Goal: Information Seeking & Learning: Check status

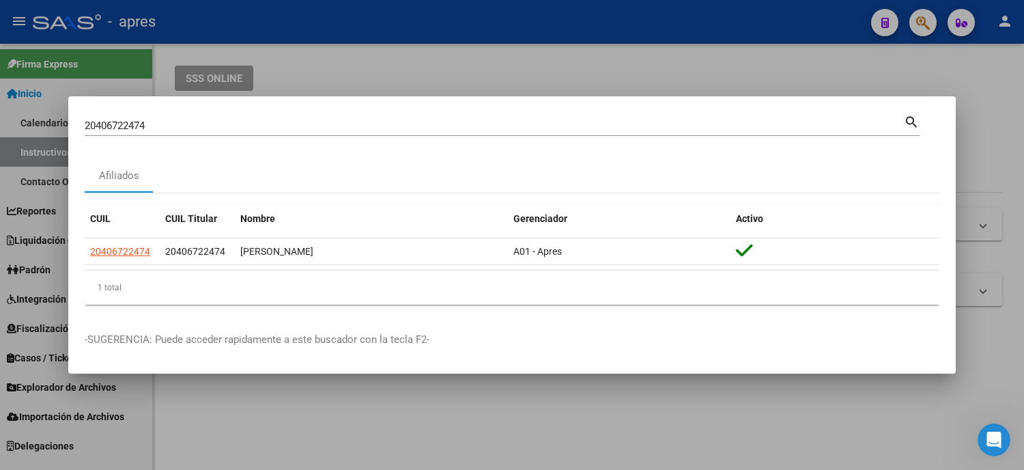
drag, startPoint x: 341, startPoint y: 118, endPoint x: 323, endPoint y: 119, distance: 18.5
click at [329, 119] on div "20406722474 [PERSON_NAME] (apellido, dni, cuil, [PERSON_NAME], cuit, obra socia…" at bounding box center [495, 125] width 820 height 20
drag, startPoint x: 223, startPoint y: 133, endPoint x: 118, endPoint y: 114, distance: 106.1
click at [118, 115] on div "20406722474 [PERSON_NAME] (apellido, dni, cuil, [PERSON_NAME], cuit, obra socia…" at bounding box center [495, 125] width 820 height 20
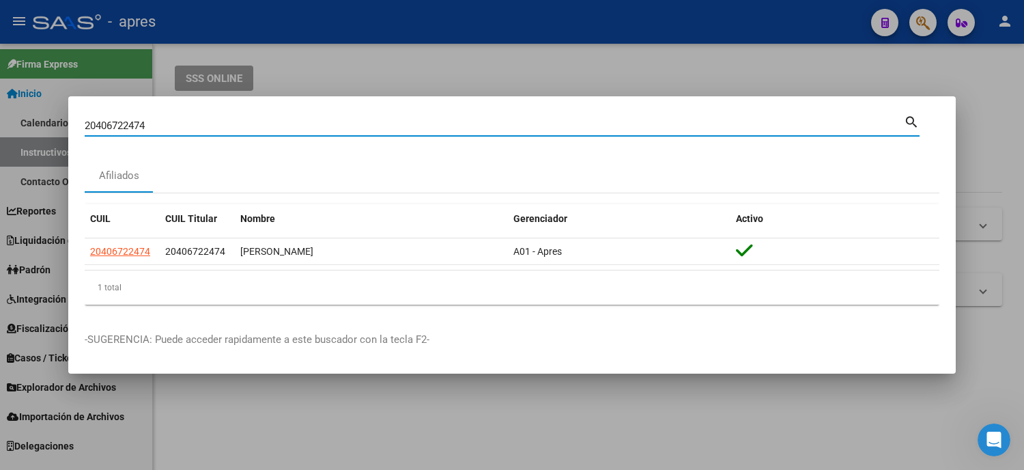
click at [162, 126] on input "20406722474" at bounding box center [495, 126] width 820 height 12
drag, startPoint x: 162, startPoint y: 126, endPoint x: 55, endPoint y: 107, distance: 109.0
click at [55, 107] on div "20406722474 Buscar (apellido, dni, cuil, nro traspaso, cuit, obra social) searc…" at bounding box center [512, 235] width 1024 height 470
paste input "37179099"
type input "37179099"
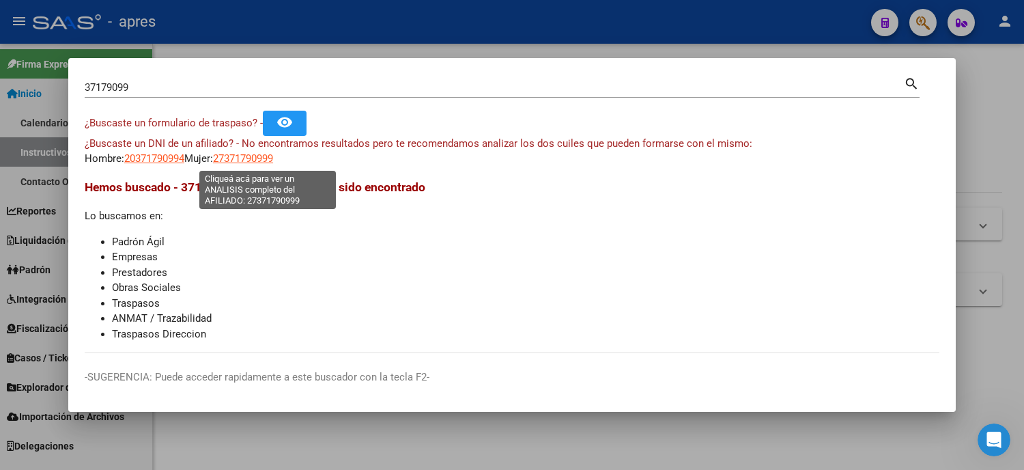
click at [273, 157] on span "27371790999" at bounding box center [243, 158] width 60 height 12
type textarea "27371790999"
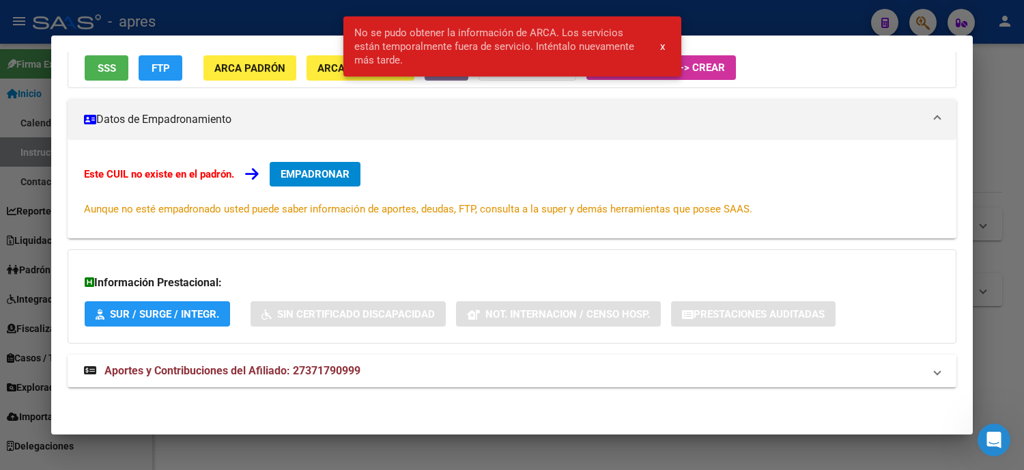
scroll to position [46, 0]
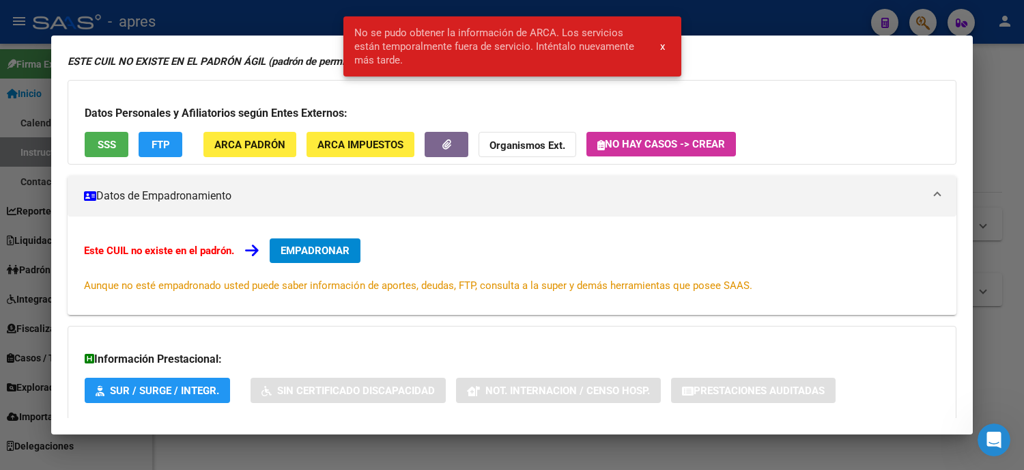
click at [98, 146] on span "SSS" at bounding box center [107, 145] width 18 height 12
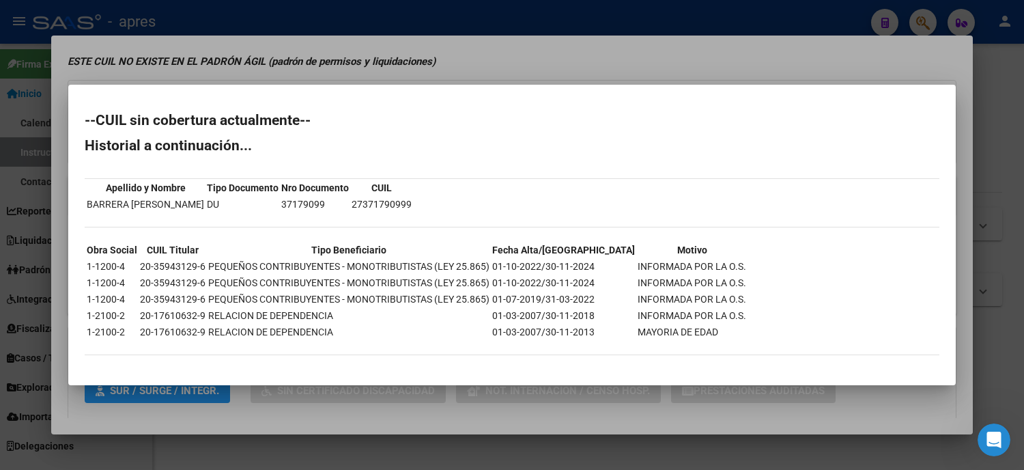
drag, startPoint x: 383, startPoint y: 201, endPoint x: 328, endPoint y: 208, distance: 55.7
click at [351, 208] on td "27371790999" at bounding box center [381, 204] width 61 height 15
copy td "27371790999"
click at [14, 137] on div at bounding box center [512, 235] width 1024 height 470
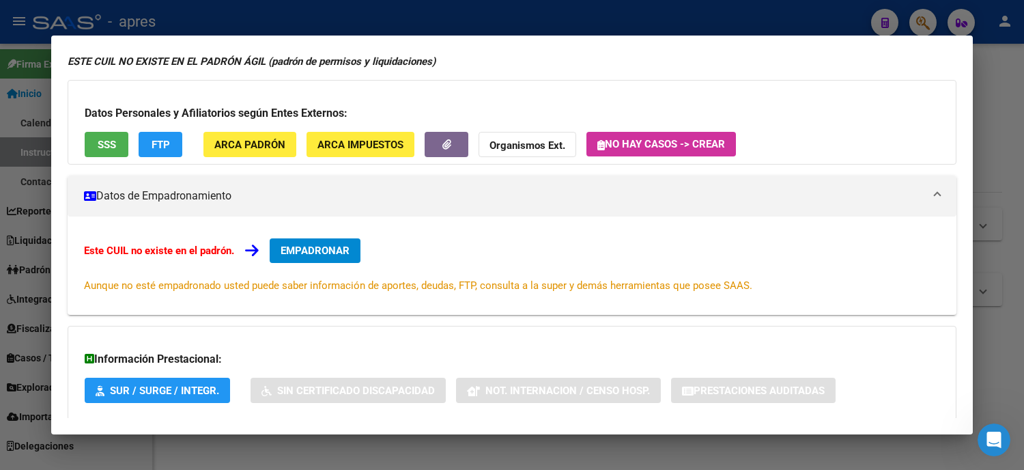
scroll to position [0, 0]
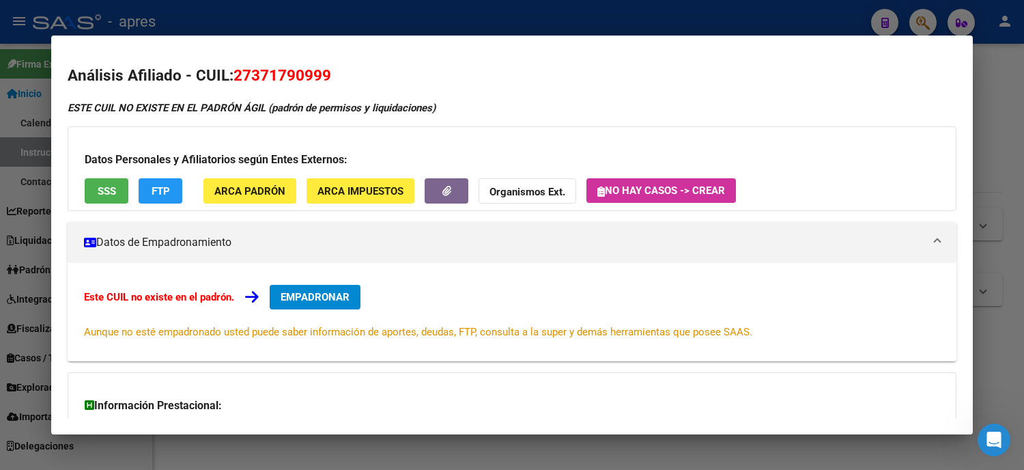
drag, startPoint x: 237, startPoint y: 76, endPoint x: 288, endPoint y: 72, distance: 51.4
click at [304, 72] on span "27371790999" at bounding box center [283, 75] width 98 height 18
drag, startPoint x: 287, startPoint y: 72, endPoint x: 275, endPoint y: 77, distance: 13.5
click at [285, 73] on span "27371790999" at bounding box center [283, 75] width 98 height 18
click at [249, 80] on span "27371790999" at bounding box center [283, 75] width 98 height 18
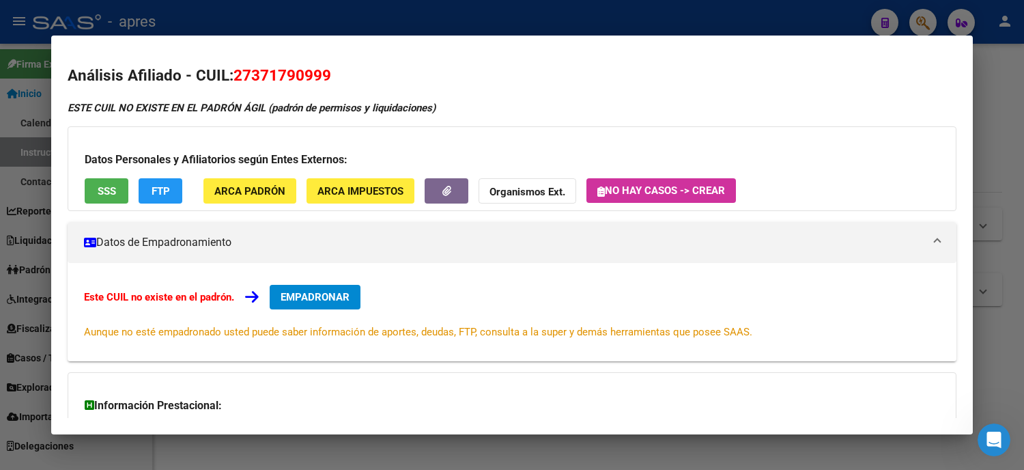
drag, startPoint x: 240, startPoint y: 76, endPoint x: 306, endPoint y: 81, distance: 66.4
click at [306, 81] on span "27371790999" at bounding box center [283, 75] width 98 height 18
copy span "37179099"
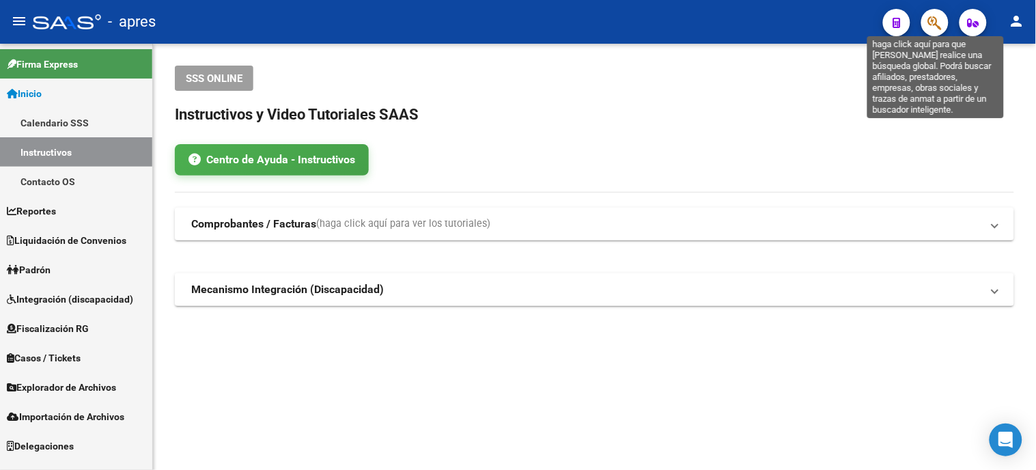
click at [926, 15] on button "button" at bounding box center [934, 22] width 27 height 27
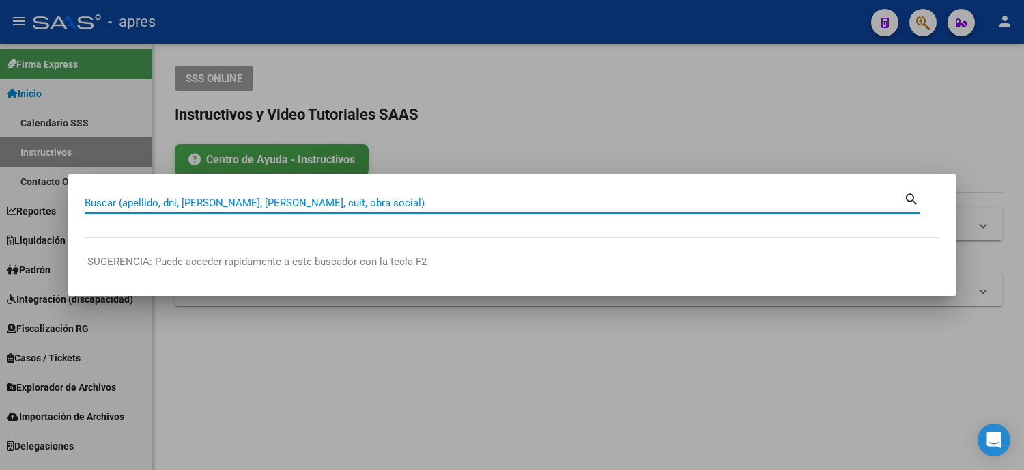
paste input "41066670"
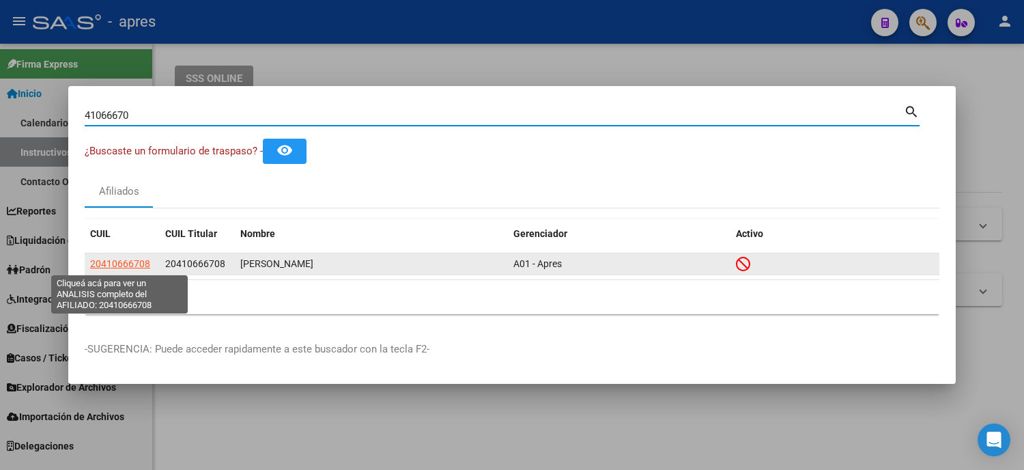
click at [123, 260] on span "20410666708" at bounding box center [120, 263] width 60 height 11
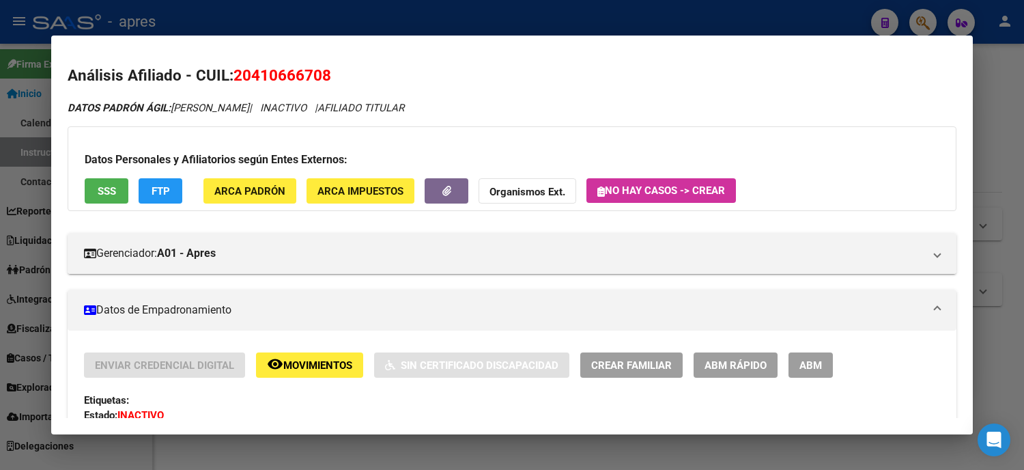
click at [100, 193] on span "SSS" at bounding box center [107, 191] width 18 height 12
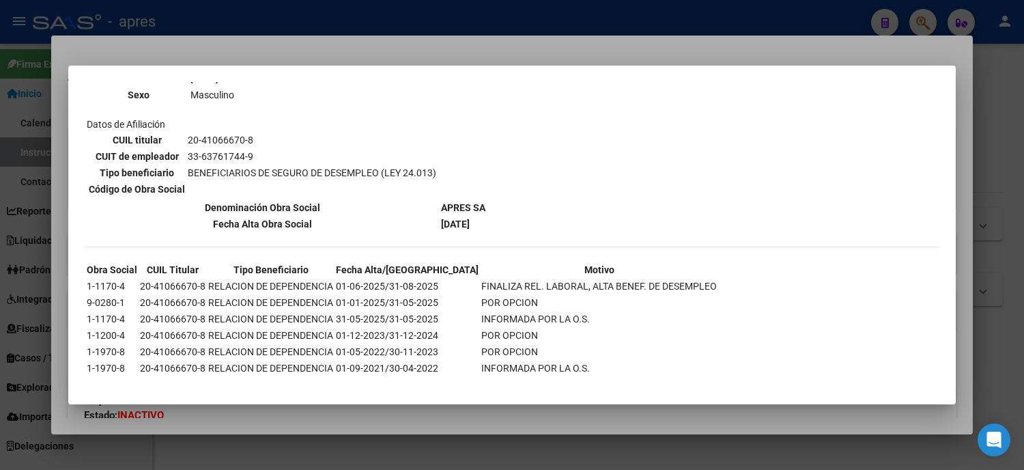
scroll to position [119, 0]
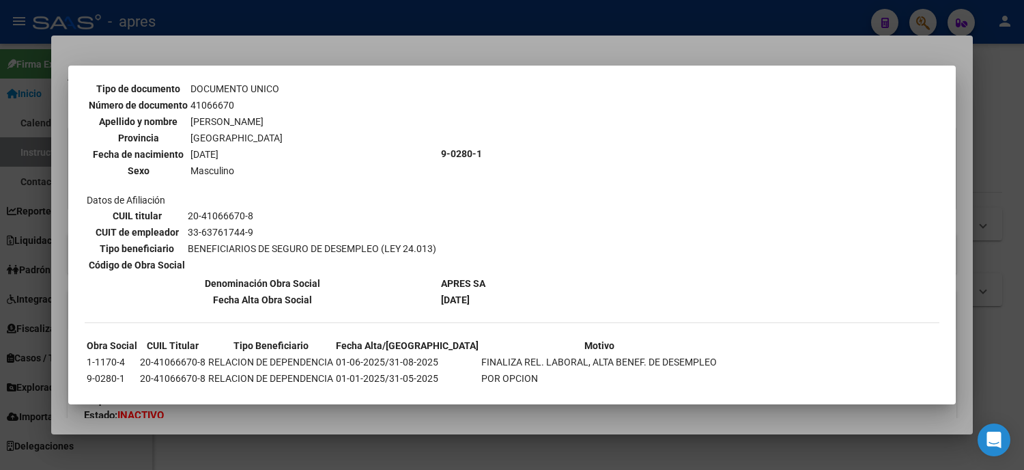
drag, startPoint x: 436, startPoint y: 262, endPoint x: 499, endPoint y: 298, distance: 72.5
click at [499, 298] on div "--ACTIVO en Obra Social según consulta SSS-- DATOS DE AFILIACION VIGENTE Datos …" at bounding box center [512, 227] width 855 height 505
click at [0, 210] on div at bounding box center [512, 235] width 1024 height 470
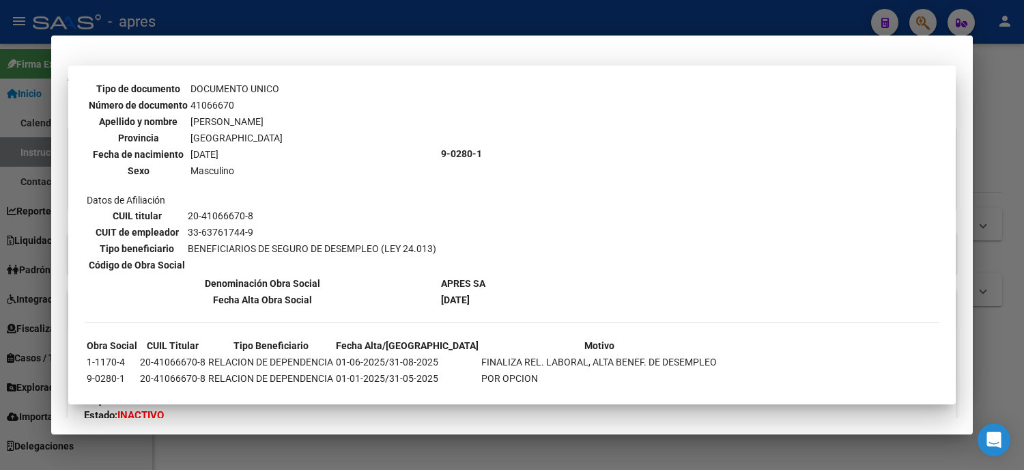
click at [15, 208] on div at bounding box center [512, 235] width 1024 height 470
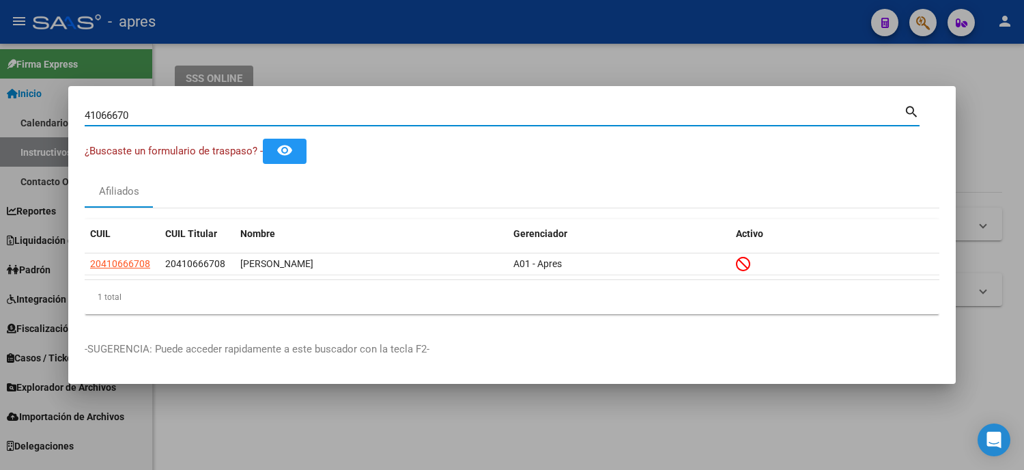
drag, startPoint x: 167, startPoint y: 116, endPoint x: 9, endPoint y: 112, distance: 157.8
click at [19, 113] on div "41066670 Buscar (apellido, dni, cuil, nro traspaso, cuit, obra social) search ¿…" at bounding box center [512, 235] width 1024 height 470
paste input "29041906"
type input "29041906"
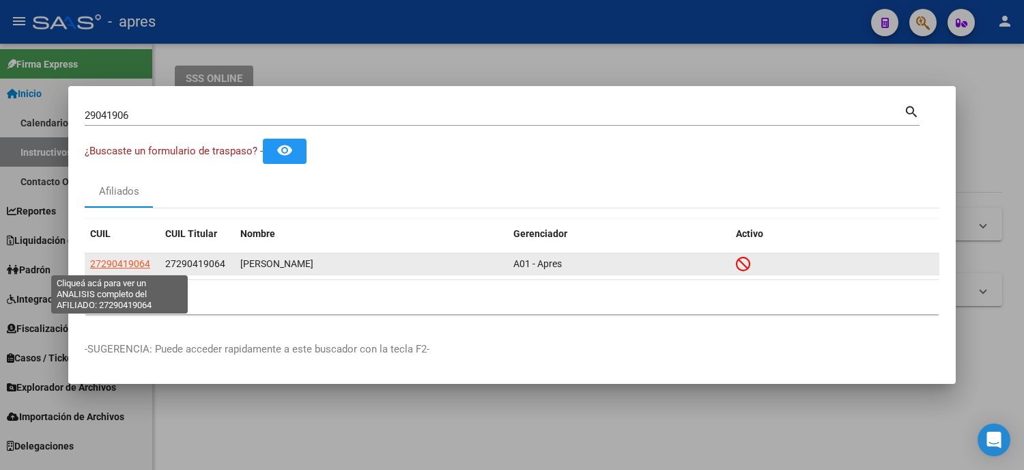
click at [126, 266] on span "27290419064" at bounding box center [120, 263] width 60 height 11
type textarea "27290419064"
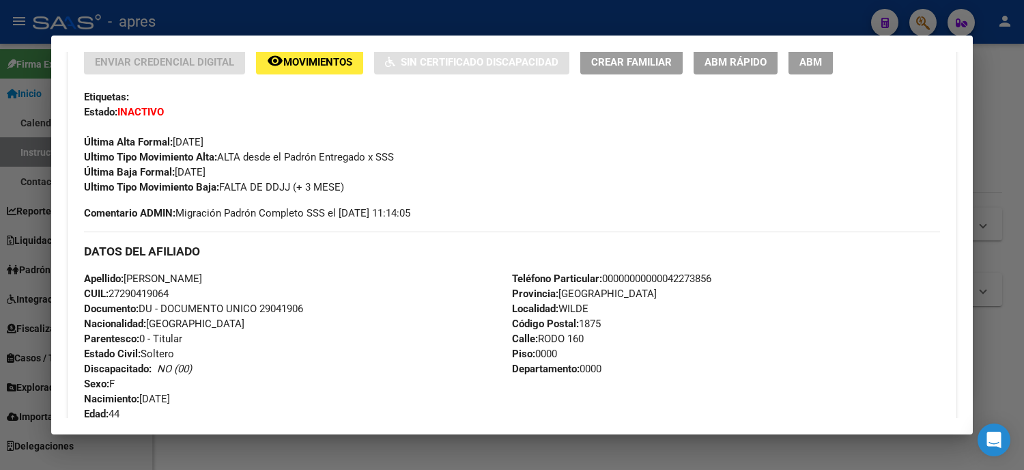
scroll to position [0, 0]
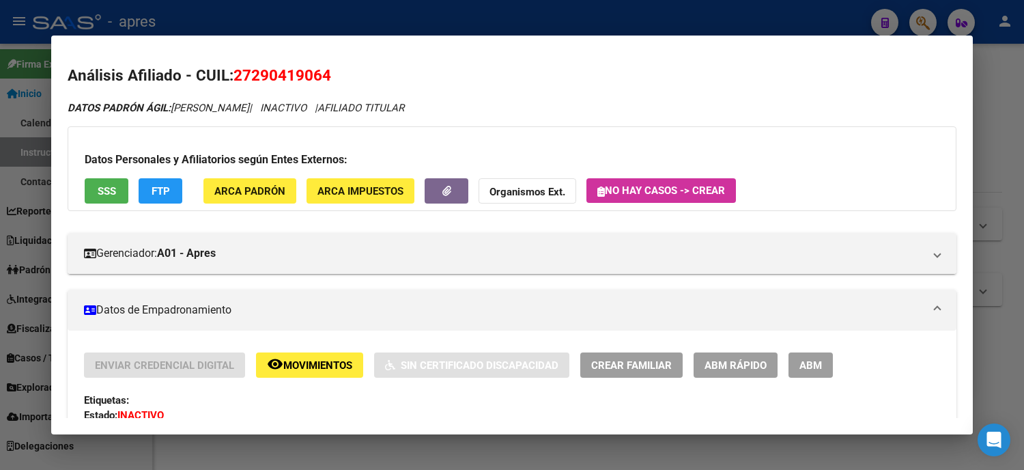
click at [102, 182] on button "SSS" at bounding box center [107, 190] width 44 height 25
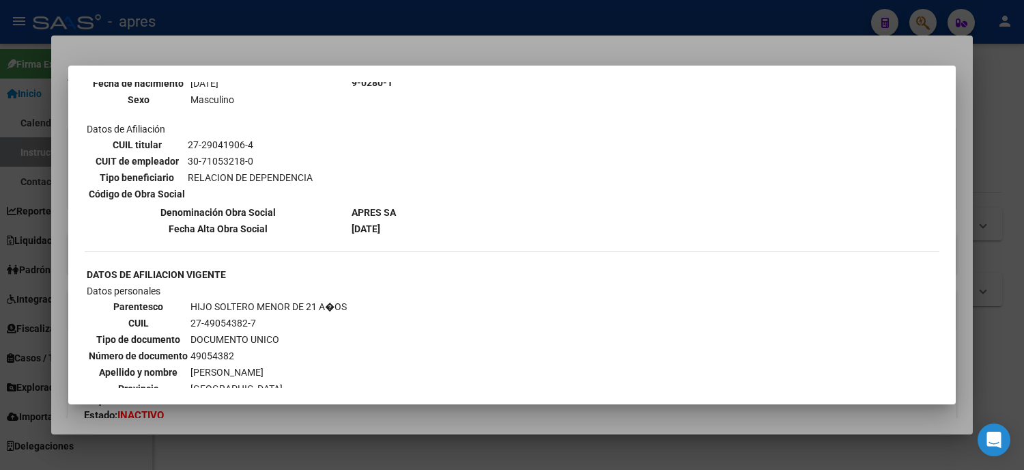
scroll to position [875, 0]
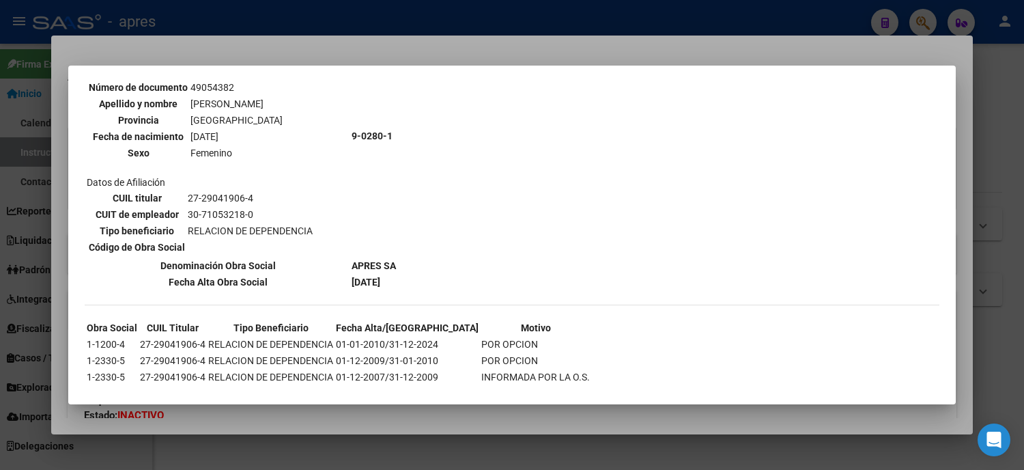
click at [14, 241] on div at bounding box center [512, 235] width 1024 height 470
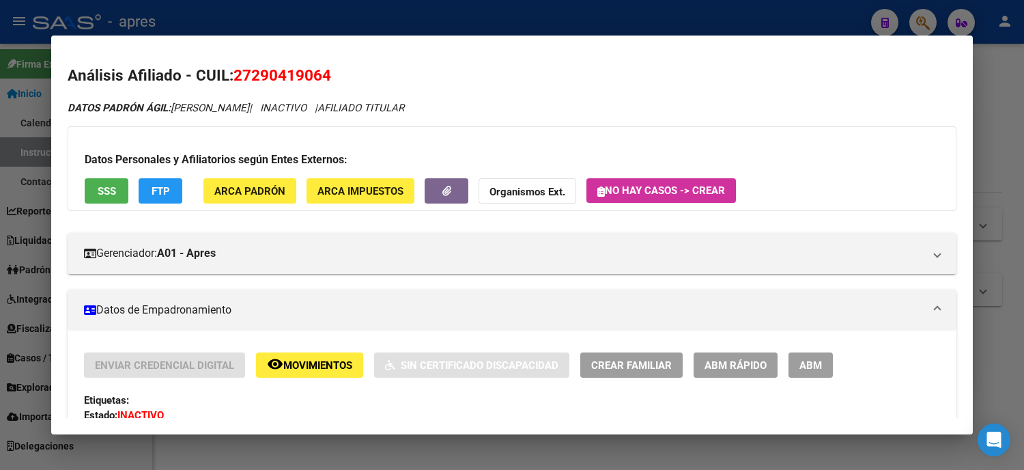
click at [0, 173] on div at bounding box center [512, 235] width 1024 height 470
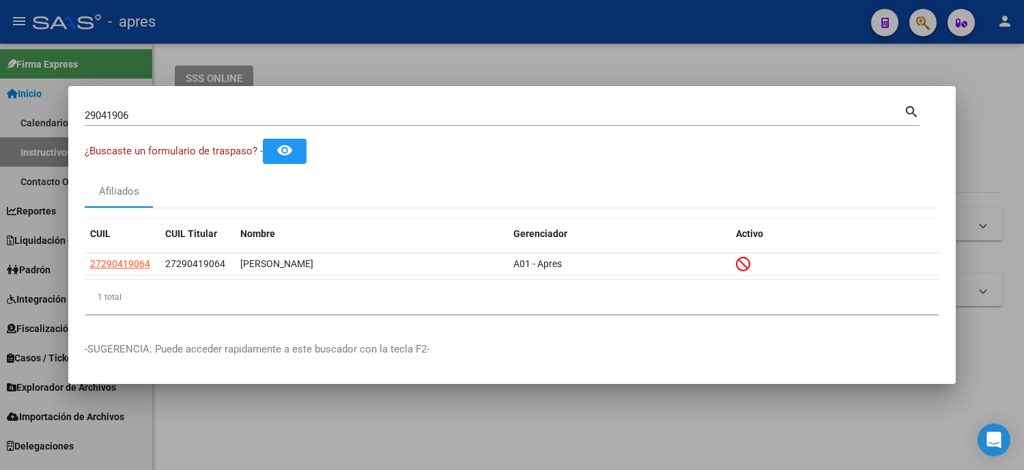
click at [123, 104] on div "29041906 Buscar (apellido, dni, cuil, nro traspaso, cuit, obra social) search" at bounding box center [502, 113] width 835 height 23
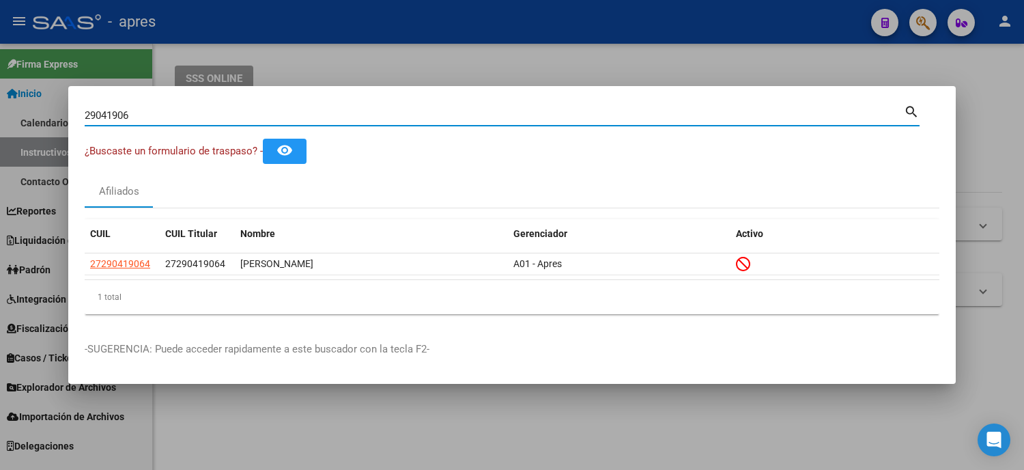
drag, startPoint x: 143, startPoint y: 111, endPoint x: 18, endPoint y: 84, distance: 128.5
click at [51, 92] on div "29041906 Buscar (apellido, dni, cuil, nro traspaso, cuit, obra social) search ¿…" at bounding box center [512, 235] width 1024 height 470
paste input "9461188"
type input "94611886"
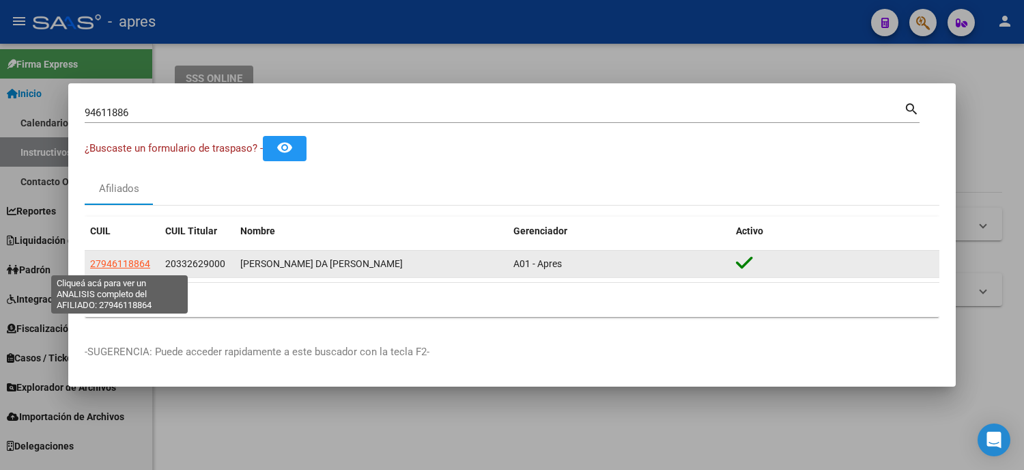
click at [126, 264] on span "27946118864" at bounding box center [120, 263] width 60 height 11
type textarea "27946118864"
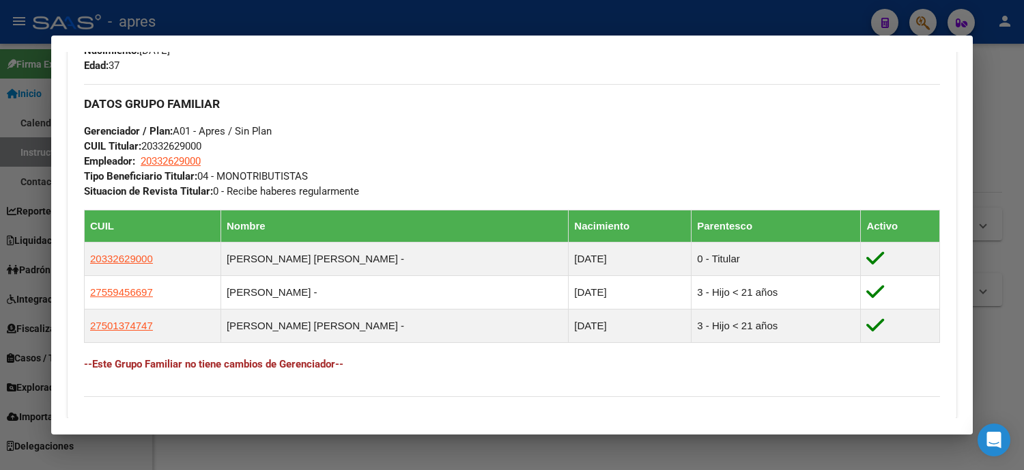
scroll to position [76, 0]
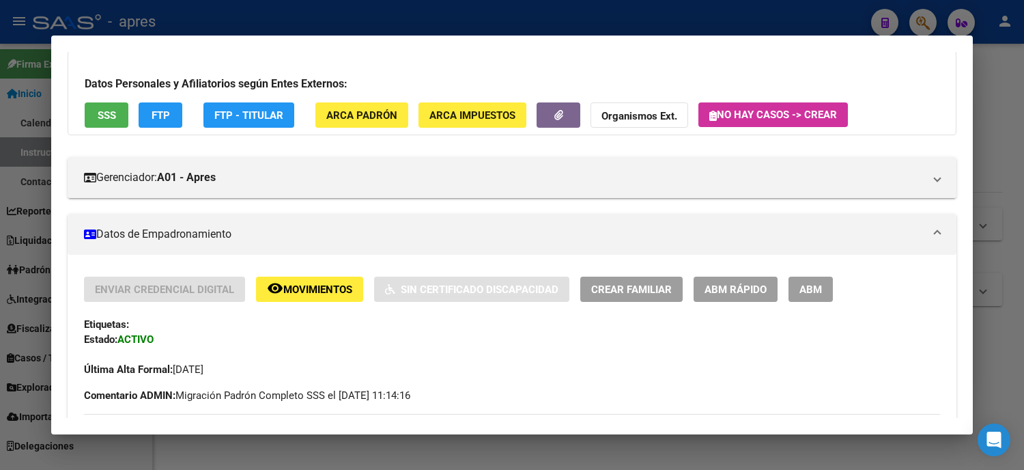
click at [87, 105] on button "SSS" at bounding box center [107, 114] width 44 height 25
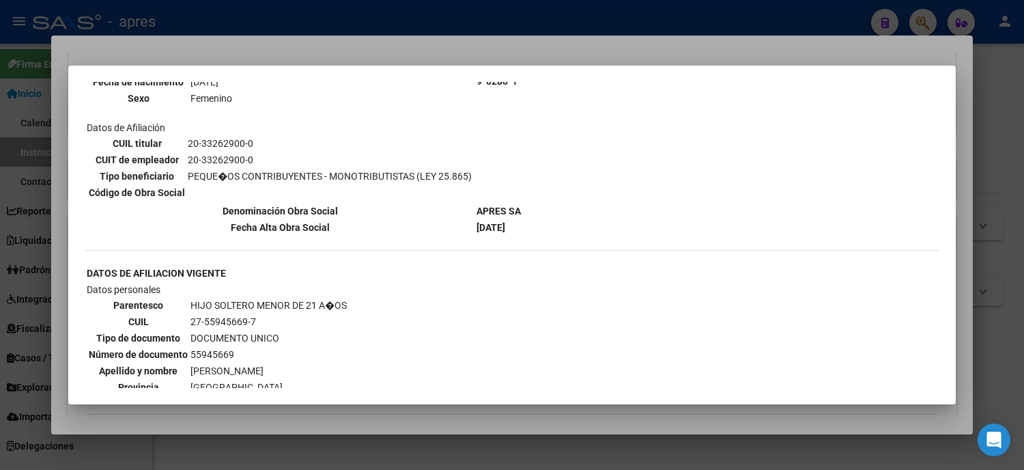
scroll to position [1109, 0]
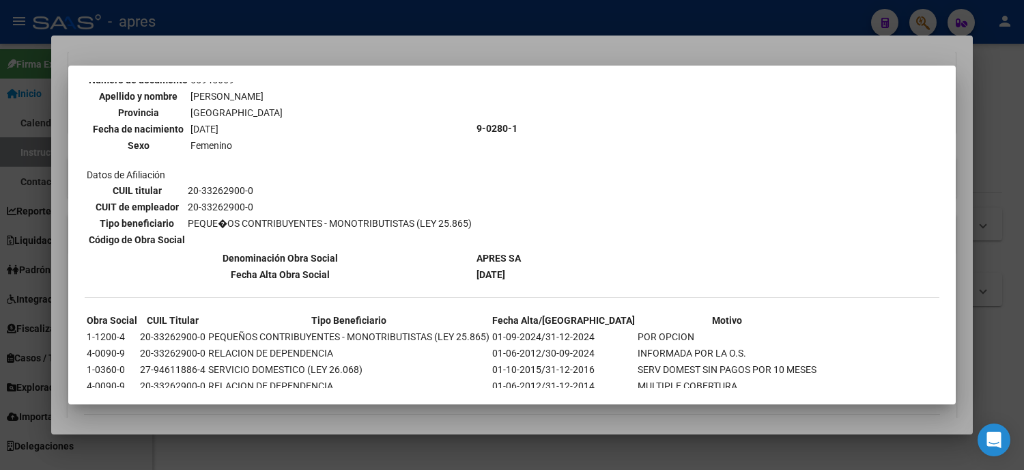
click at [0, 127] on div at bounding box center [512, 235] width 1024 height 470
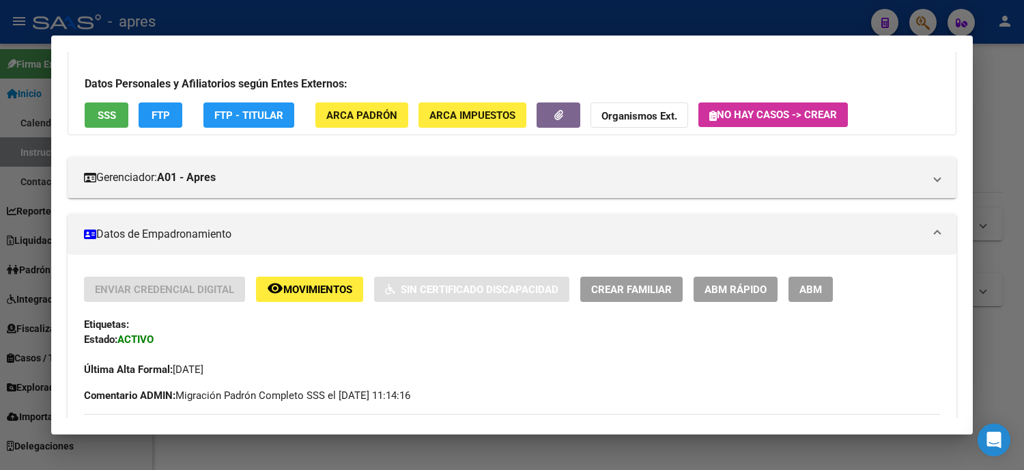
click at [0, 303] on div at bounding box center [512, 235] width 1024 height 470
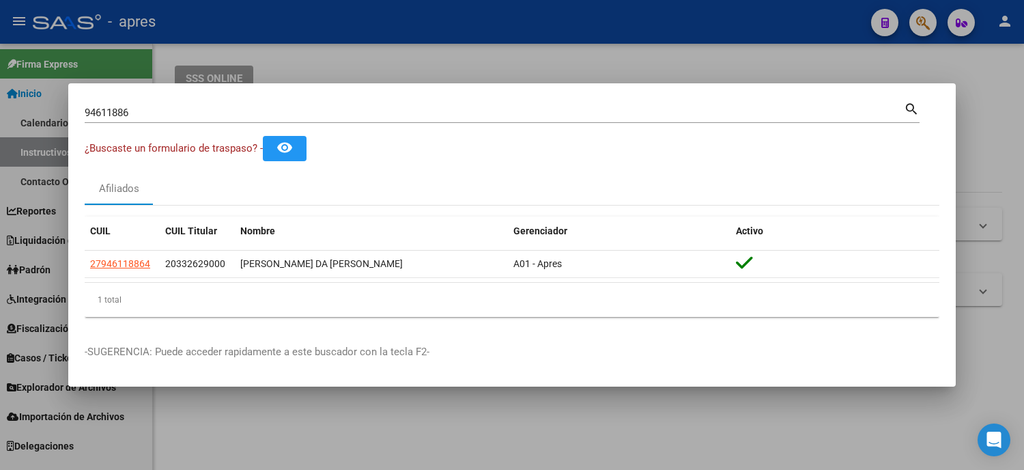
click at [23, 111] on div "94611886 Buscar (apellido, dni, cuil, nro traspaso, cuit, obra social) search ¿…" at bounding box center [512, 235] width 1024 height 470
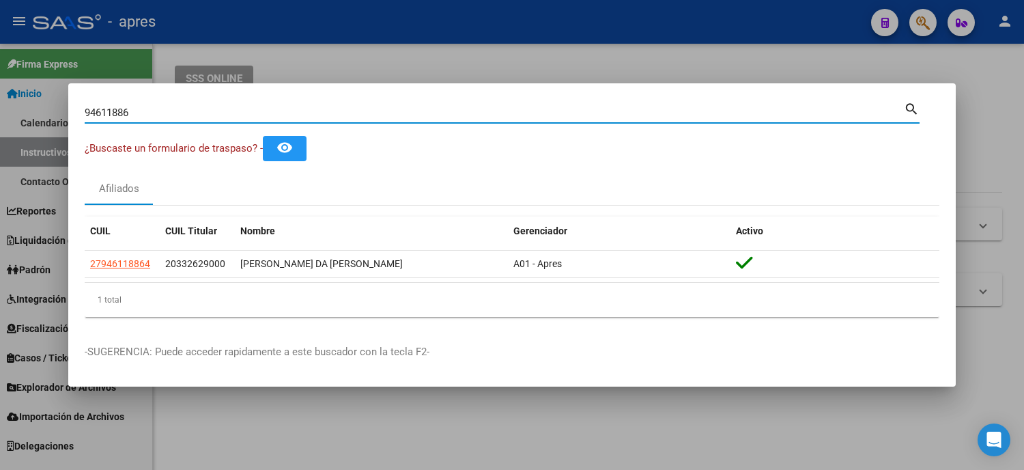
paste input "27271462897"
type input "27271462897"
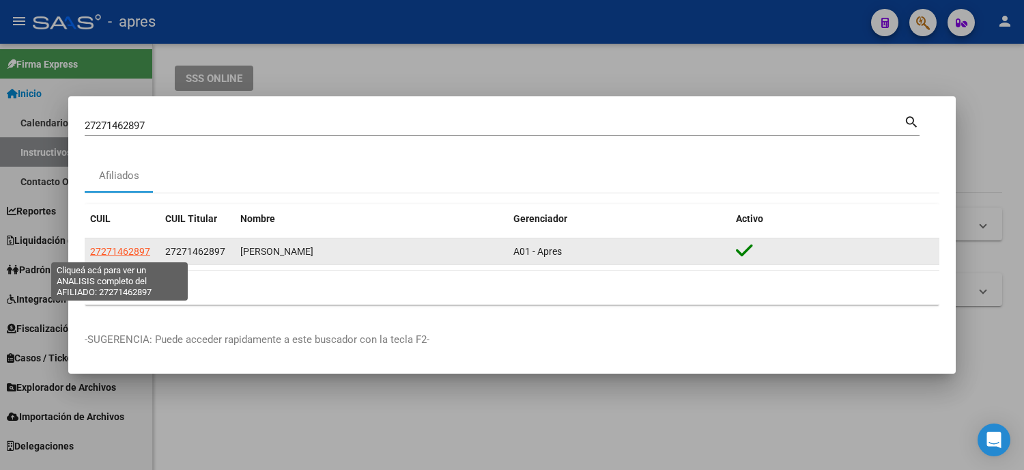
click at [132, 247] on span "27271462897" at bounding box center [120, 251] width 60 height 11
type textarea "27271462897"
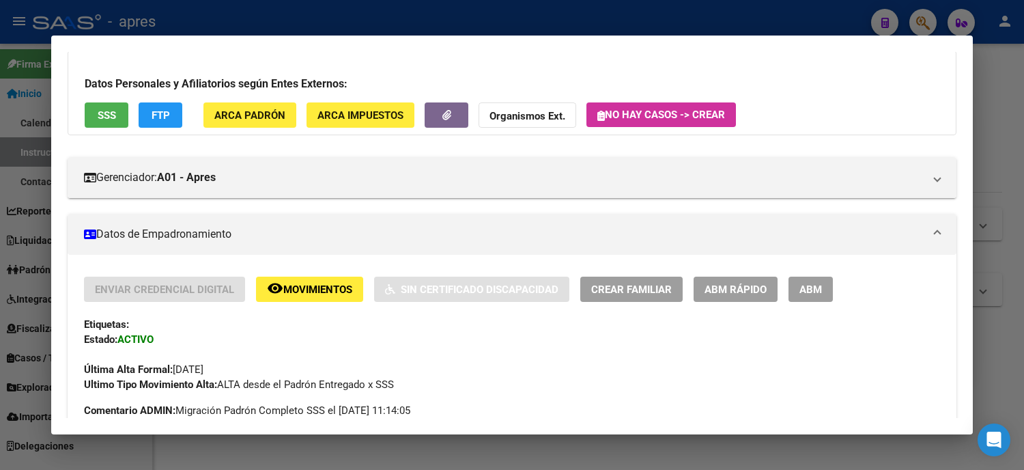
scroll to position [0, 0]
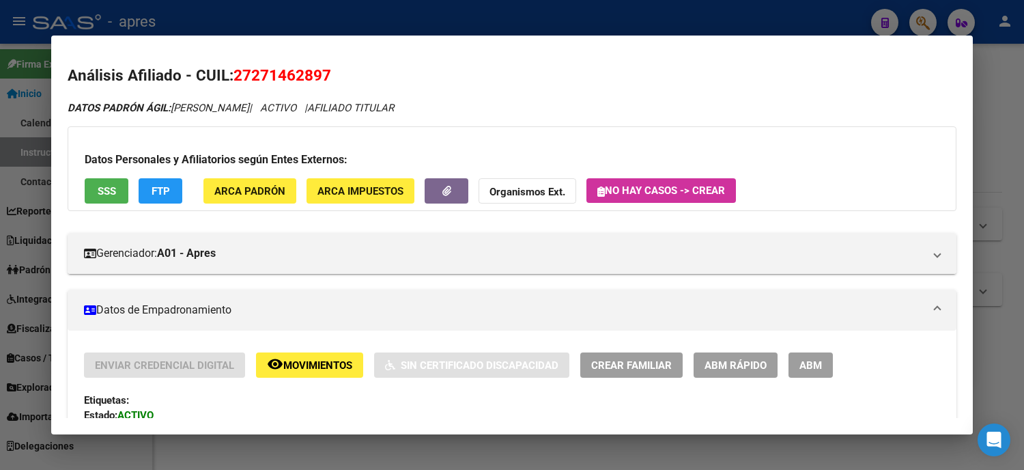
click at [102, 192] on span "SSS" at bounding box center [107, 191] width 18 height 12
